Goal: Task Accomplishment & Management: Manage account settings

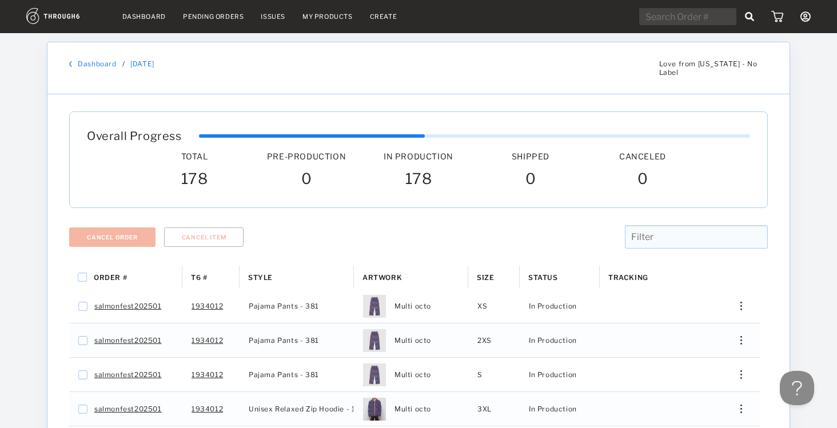
click at [132, 18] on link "Dashboard" at bounding box center [143, 17] width 43 height 8
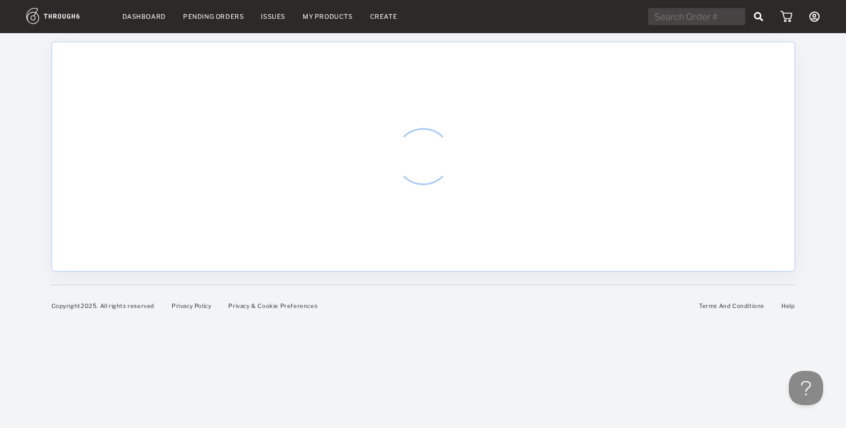
select select "9"
select select "2025"
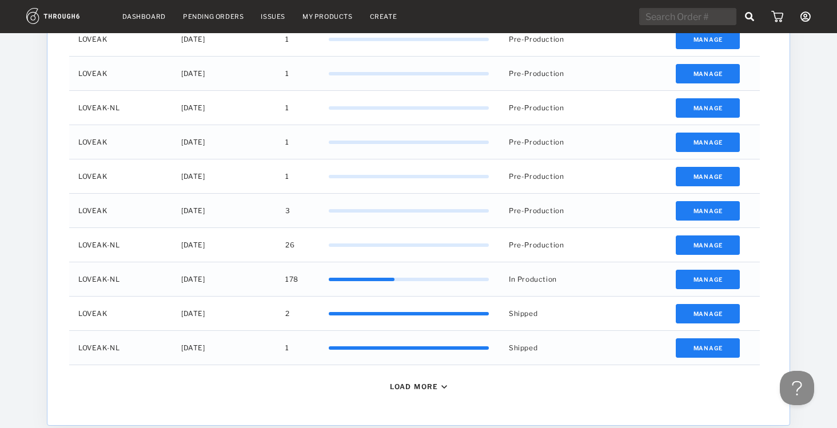
scroll to position [432, 0]
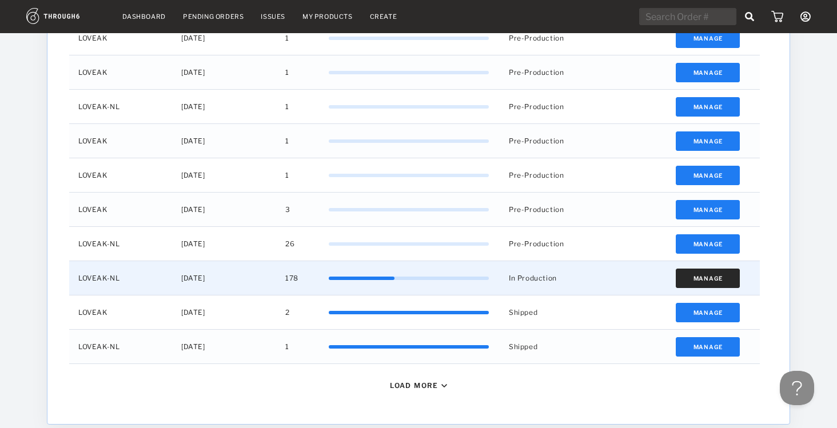
click at [705, 280] on button "Manage" at bounding box center [708, 278] width 65 height 19
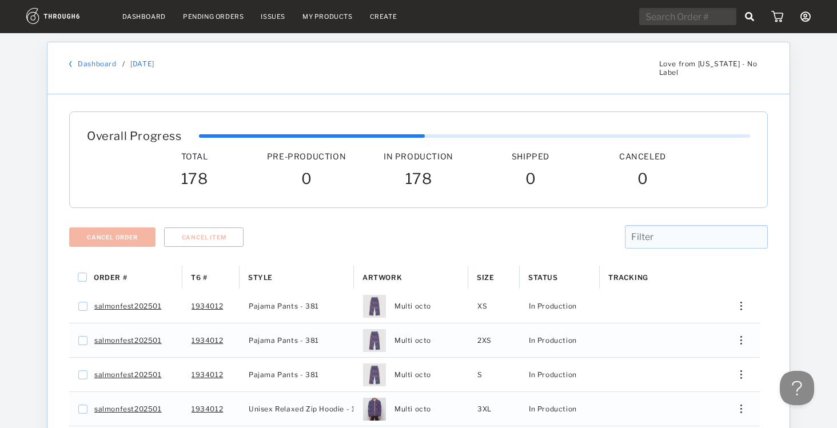
click at [143, 13] on link "Dashboard" at bounding box center [143, 17] width 43 height 8
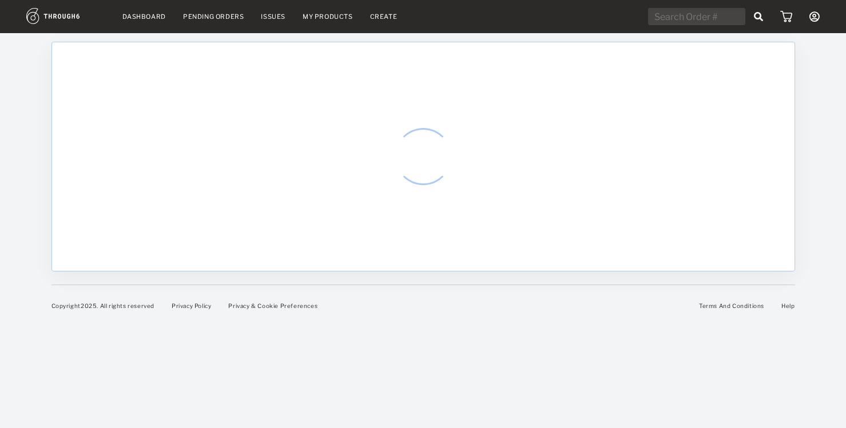
select select "9"
select select "2025"
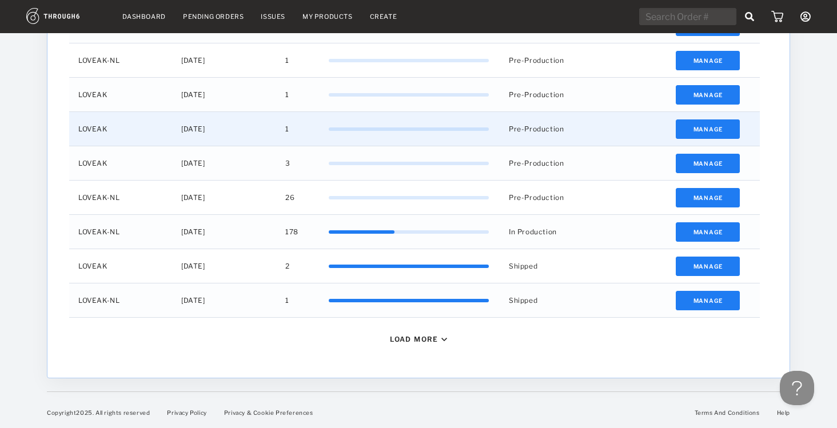
scroll to position [308, 0]
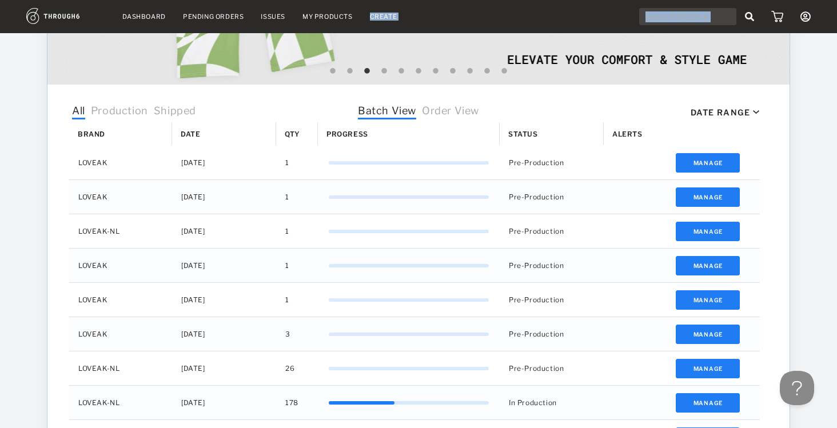
drag, startPoint x: 392, startPoint y: 12, endPoint x: 373, endPoint y: -70, distance: 84.1
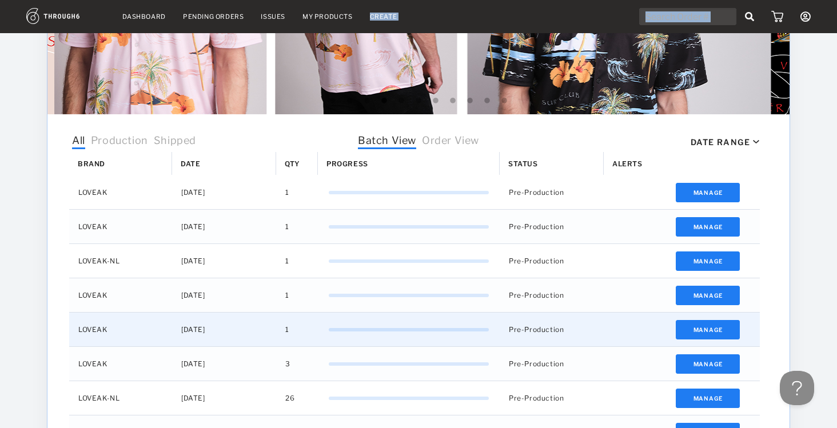
scroll to position [0, 0]
